Goal: Task Accomplishment & Management: Manage account settings

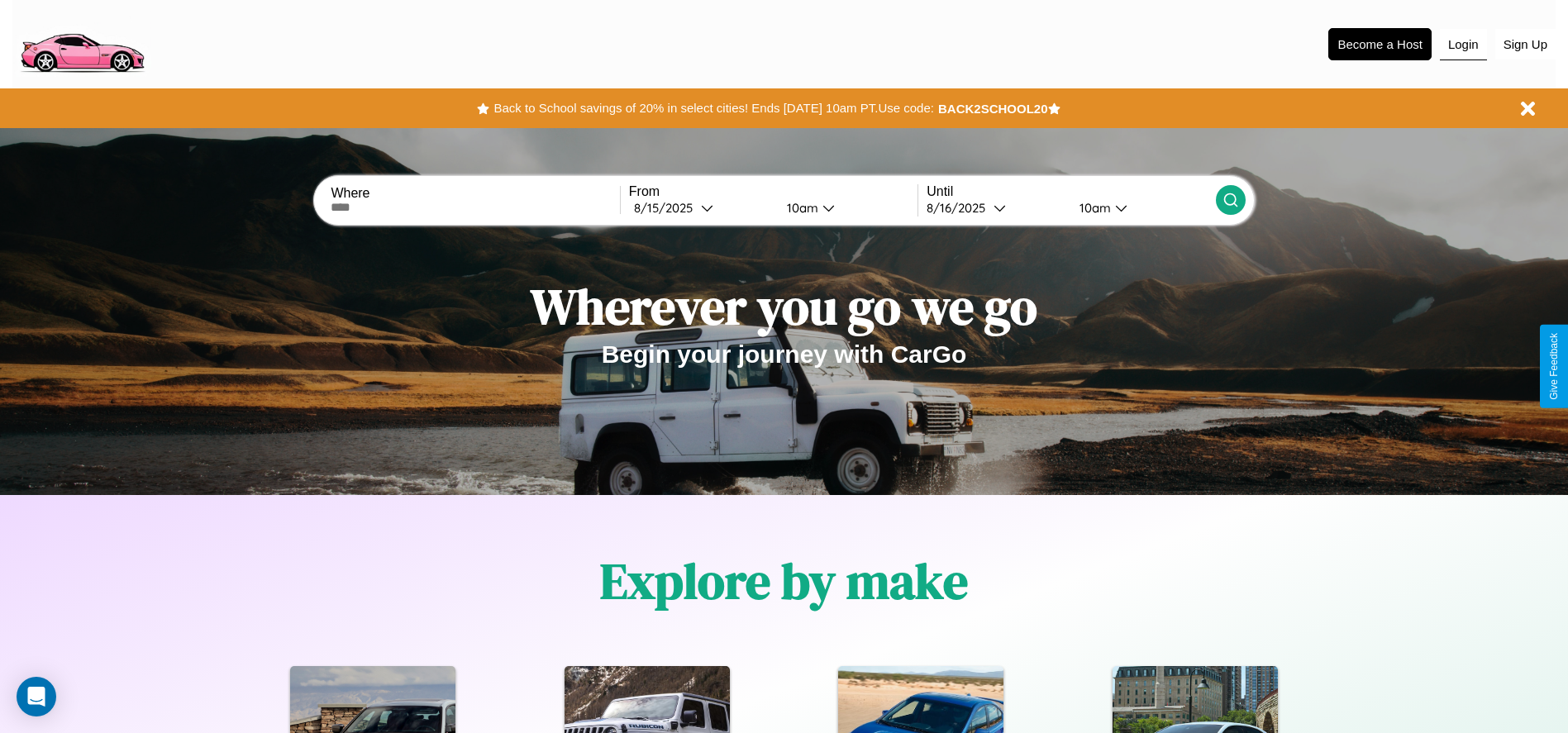
click at [1463, 44] on button "Login" at bounding box center [1463, 44] width 47 height 31
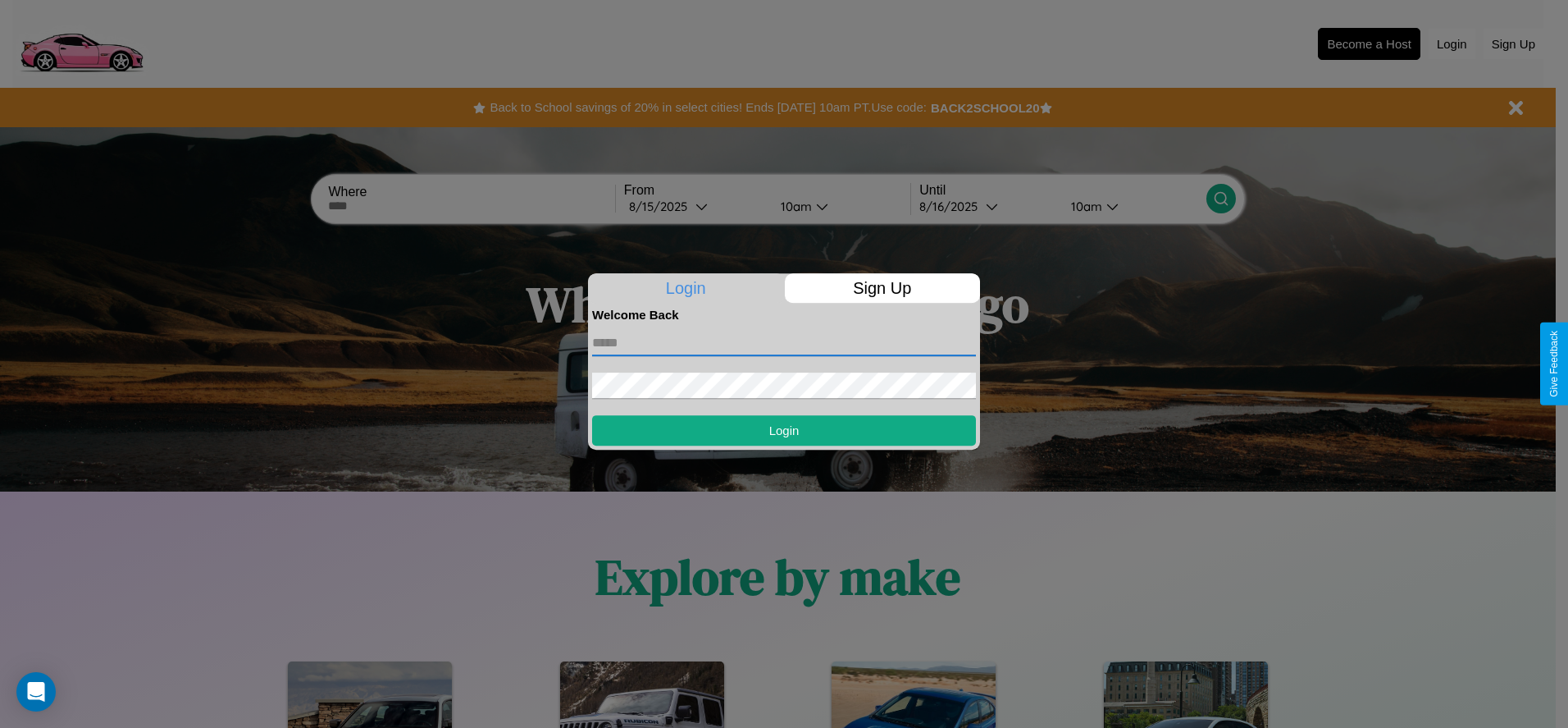
click at [784, 342] on input "text" at bounding box center [784, 343] width 384 height 27
type input "**********"
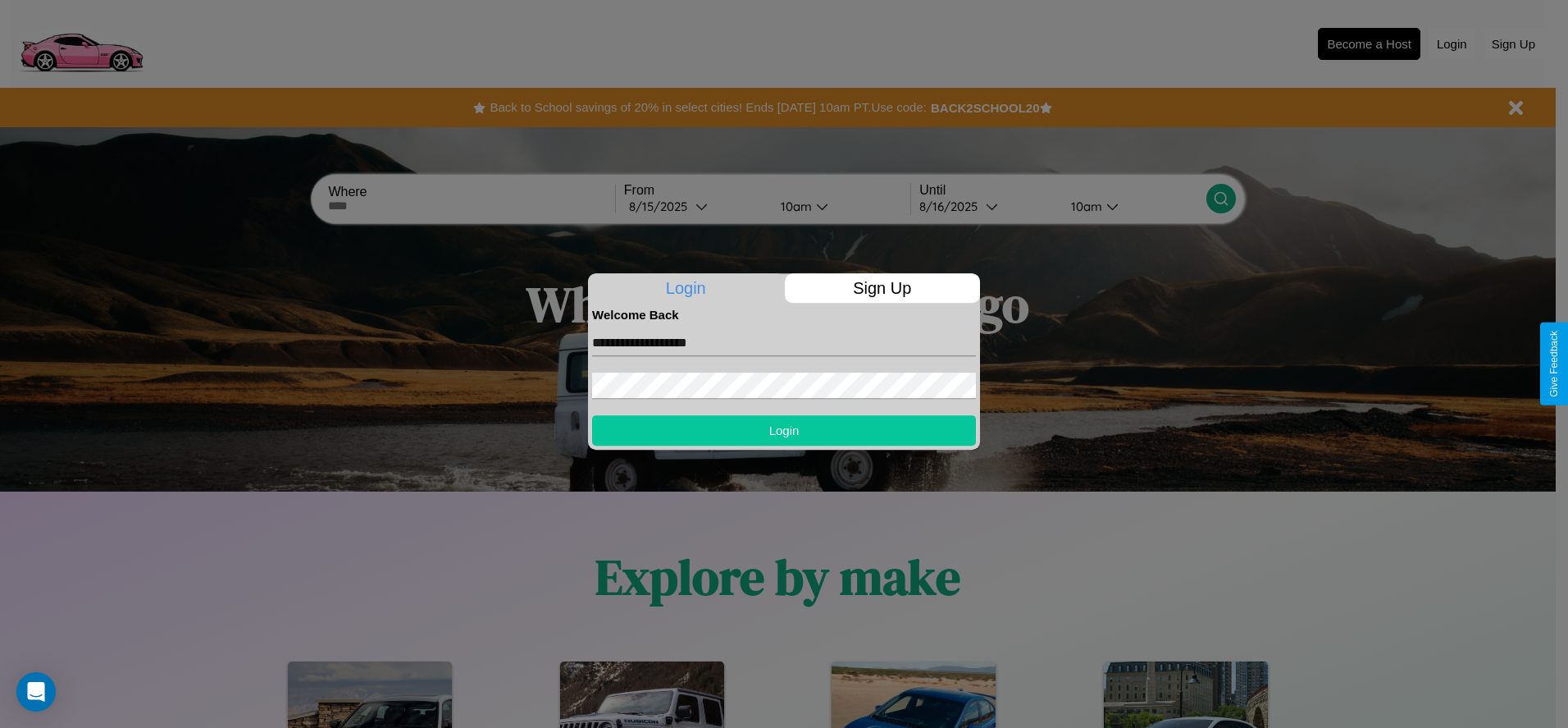
click at [784, 430] on button "Login" at bounding box center [784, 431] width 384 height 30
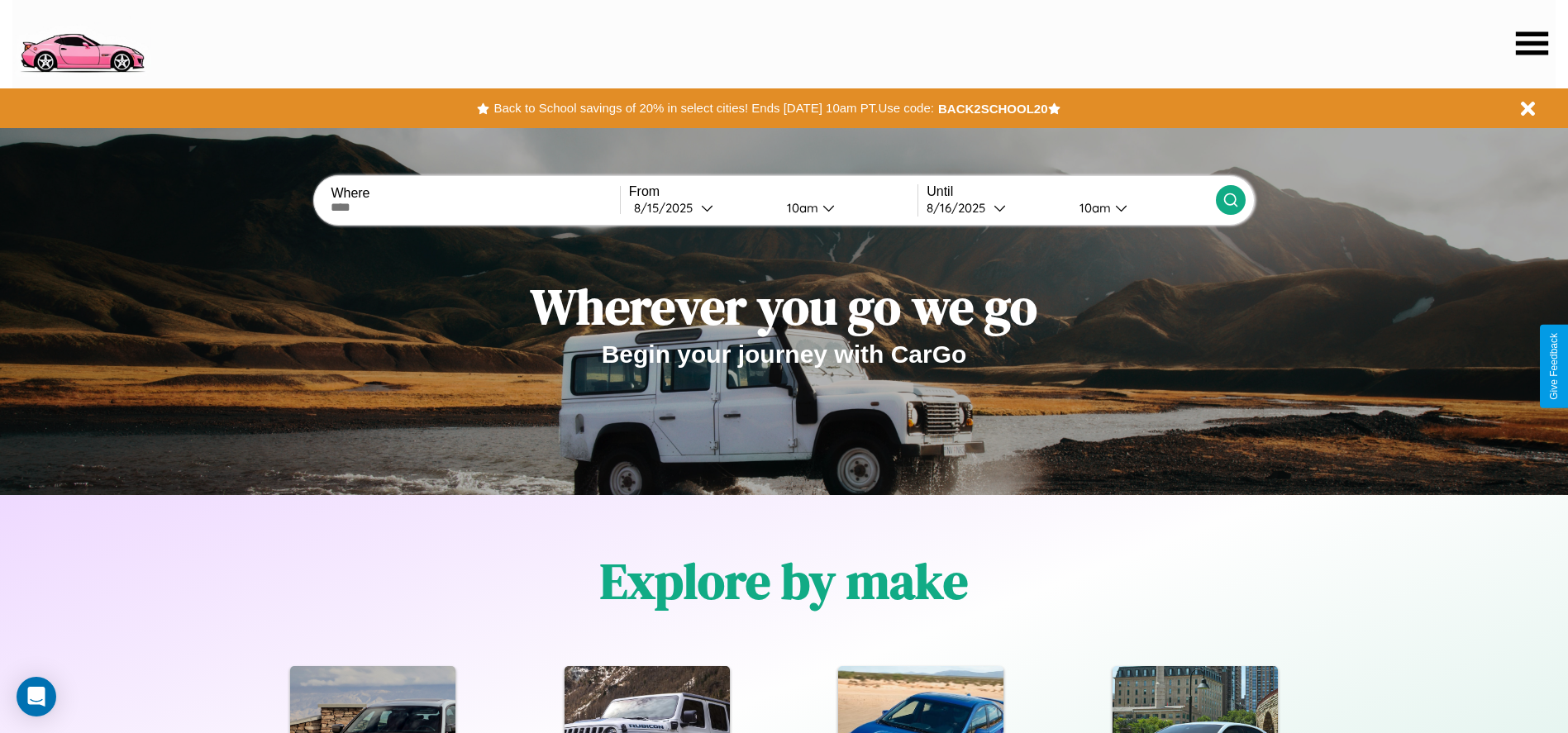
click at [1532, 43] on icon at bounding box center [1533, 43] width 32 height 23
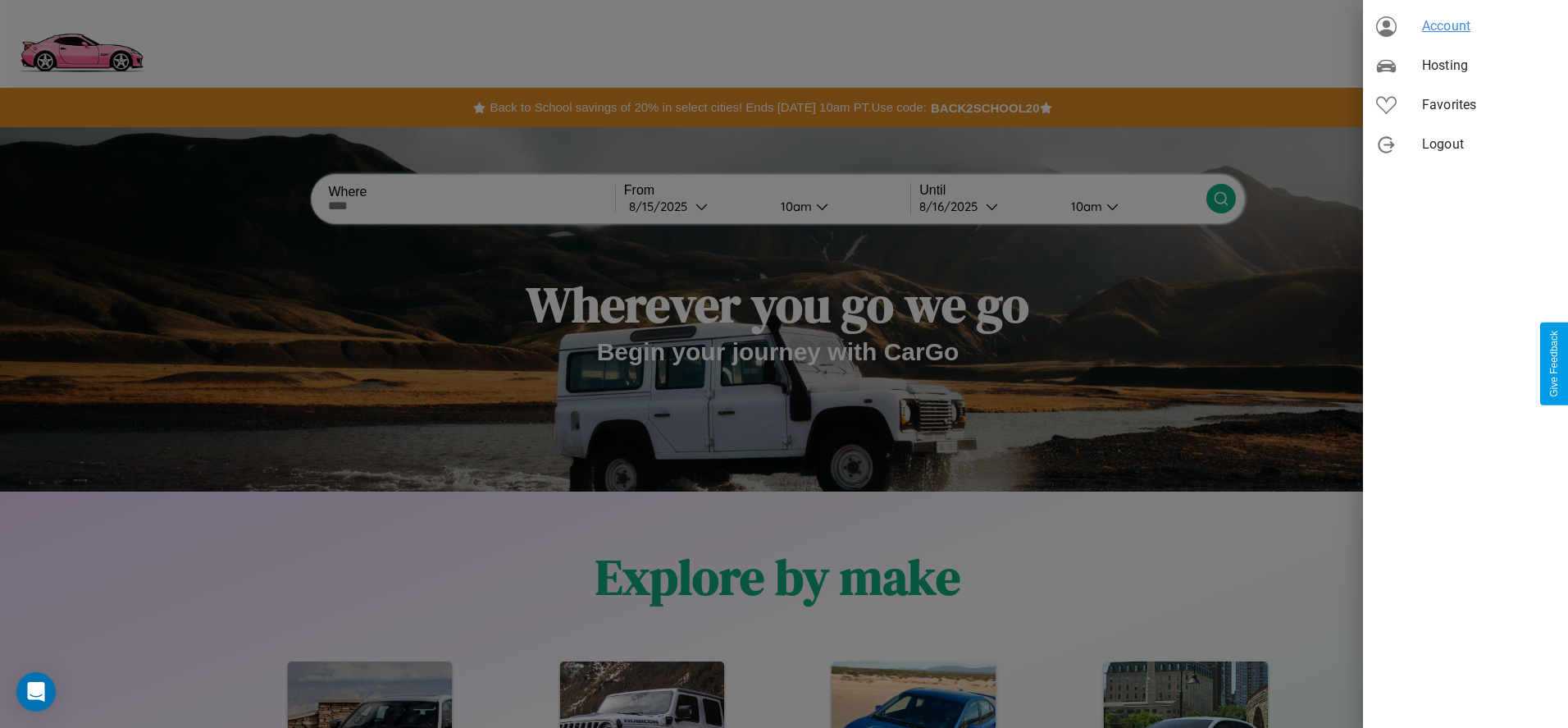
click at [1466, 27] on span "Account" at bounding box center [1489, 26] width 132 height 20
